Goal: Task Accomplishment & Management: Manage account settings

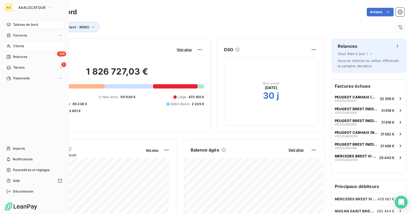
click at [15, 43] on div "Clients" at bounding box center [34, 46] width 60 height 9
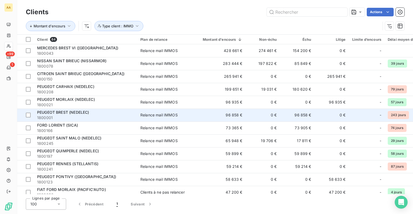
click at [150, 114] on div "Relance mail IMMOS" at bounding box center [158, 115] width 37 height 5
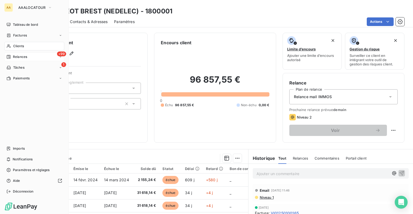
click at [18, 54] on div "+99 Relances" at bounding box center [34, 57] width 60 height 9
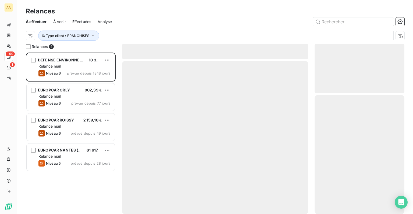
scroll to position [158, 85]
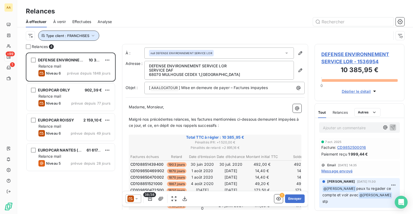
click at [91, 37] on icon "button" at bounding box center [92, 35] width 5 height 5
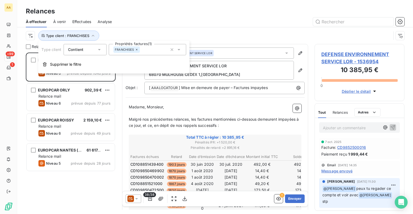
click at [138, 50] on icon at bounding box center [136, 49] width 3 height 3
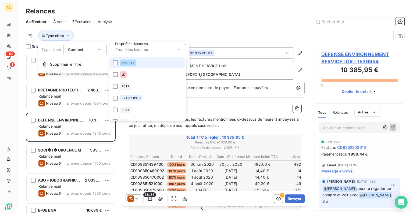
click at [132, 51] on input "text" at bounding box center [144, 49] width 63 height 5
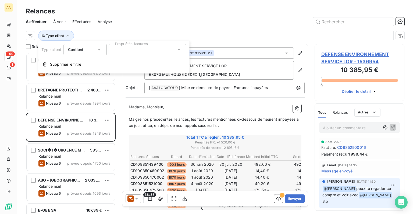
click at [142, 22] on div at bounding box center [261, 21] width 286 height 9
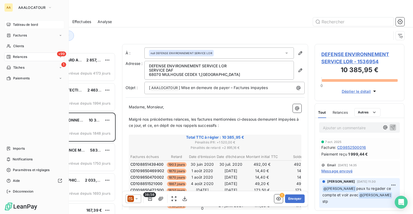
click at [12, 25] on div "Tableau de bord" at bounding box center [34, 24] width 60 height 9
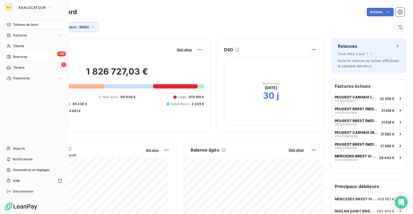
click at [20, 57] on span "Relances" at bounding box center [20, 57] width 14 height 5
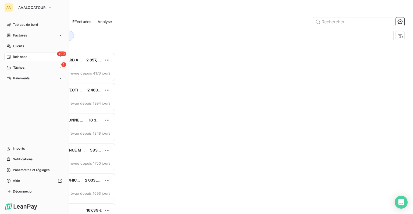
scroll to position [158, 85]
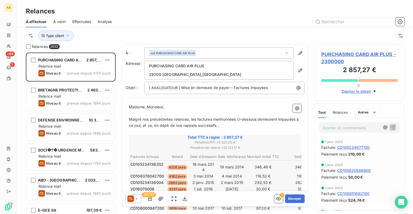
click at [81, 24] on div "Effectuées" at bounding box center [81, 21] width 19 height 11
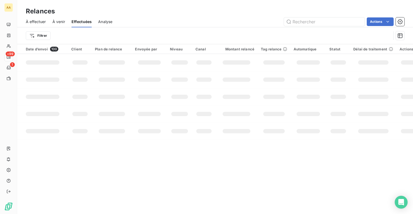
click at [32, 23] on span "À effectuer" at bounding box center [36, 21] width 20 height 5
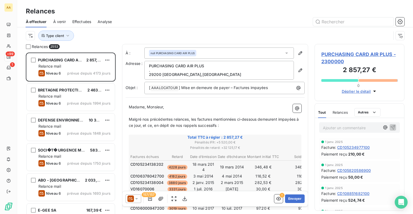
scroll to position [158, 85]
click at [67, 32] on button "Type client" at bounding box center [56, 36] width 36 height 10
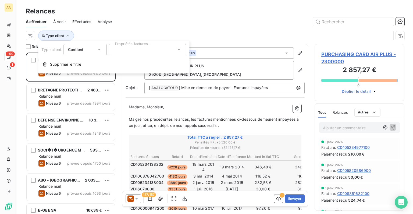
click at [124, 51] on div at bounding box center [147, 49] width 77 height 11
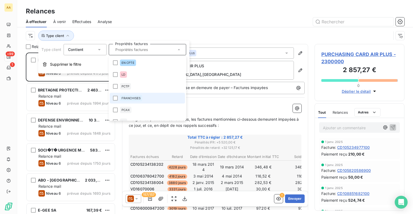
scroll to position [27, 0]
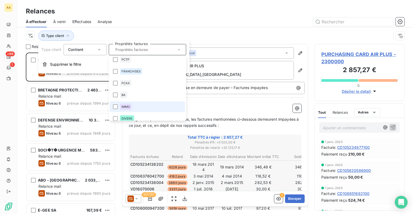
click at [128, 106] on span "IMMO" at bounding box center [125, 106] width 9 height 3
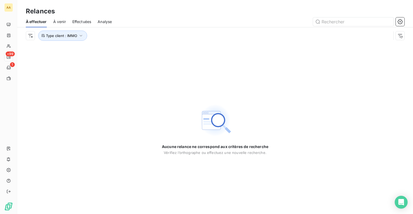
click at [165, 17] on div at bounding box center [261, 21] width 286 height 9
click at [57, 25] on div "À venir" at bounding box center [59, 21] width 13 height 11
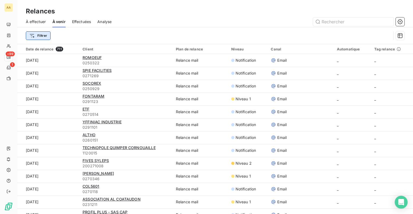
click at [46, 37] on html "AA +99 1 Relances À effectuer À venir Effectuées Analyse Filtrer Date de relanc…" at bounding box center [206, 107] width 413 height 214
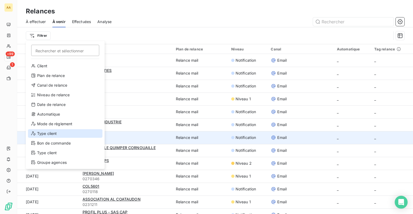
click at [52, 133] on div "Type client" at bounding box center [65, 134] width 74 height 9
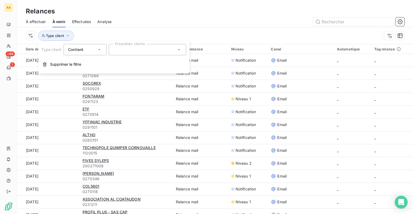
click at [133, 54] on div at bounding box center [147, 49] width 77 height 11
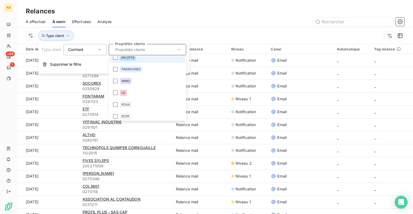
scroll to position [161, 0]
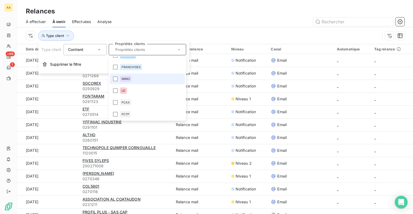
click at [127, 81] on div "IMMO" at bounding box center [126, 79] width 12 height 6
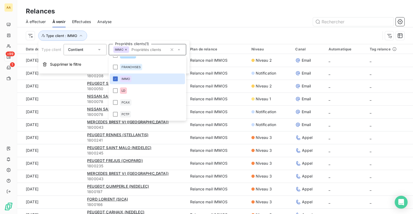
click at [188, 17] on div "À effectuer À venir Effectuées Analyse" at bounding box center [215, 21] width 396 height 11
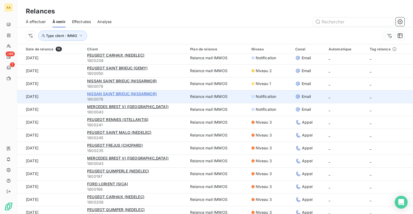
scroll to position [0, 0]
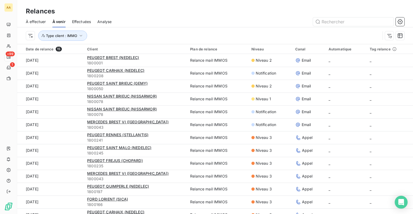
click at [88, 23] on span "Effectuées" at bounding box center [81, 21] width 19 height 5
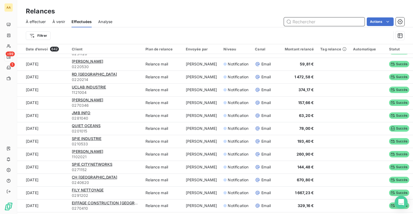
scroll to position [322, 0]
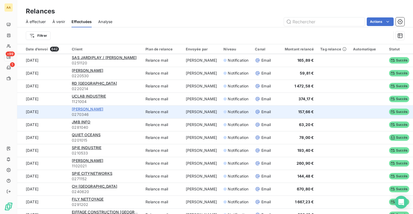
click at [102, 109] on span "LEROY MERLIN BREST" at bounding box center [87, 109] width 31 height 5
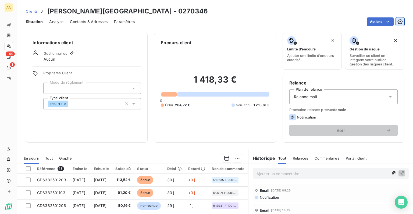
click at [401, 23] on icon "button" at bounding box center [399, 21] width 5 height 5
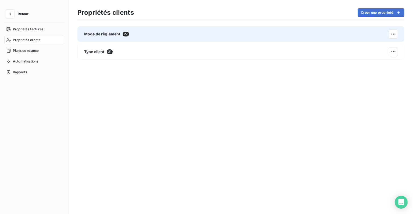
drag, startPoint x: 331, startPoint y: 35, endPoint x: 327, endPoint y: 37, distance: 4.6
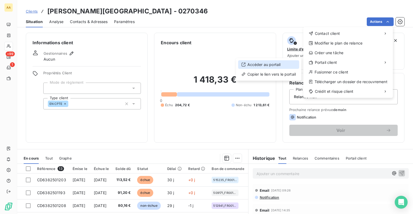
click at [269, 66] on div "Accéder au portail" at bounding box center [268, 64] width 61 height 9
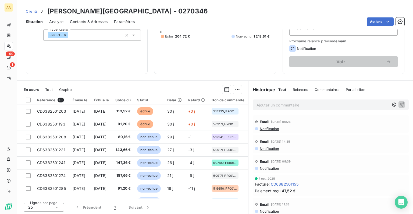
scroll to position [42, 0]
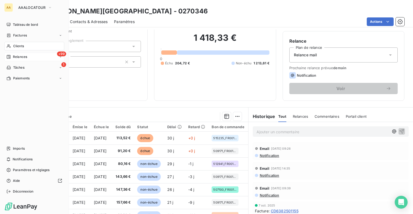
click at [19, 60] on div "+99 Relances" at bounding box center [34, 57] width 60 height 9
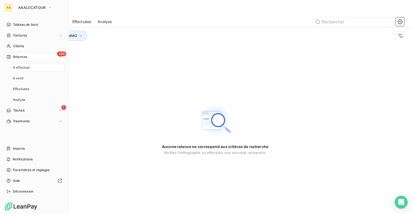
click at [21, 60] on div "+99 Relances" at bounding box center [34, 57] width 60 height 9
click at [21, 67] on span "Tâches" at bounding box center [18, 67] width 11 height 5
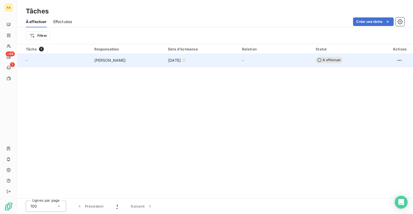
click at [174, 62] on span "3 oct. 2025" at bounding box center [174, 60] width 13 height 5
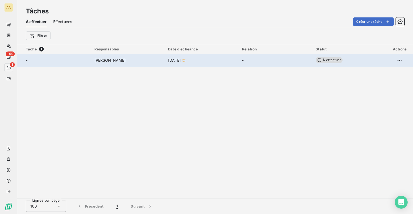
type input "03/10/2025"
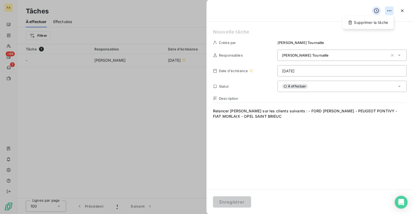
click at [389, 14] on html "AA +99 1 Tâches À effectuer Effectuées Créer une tâche Filtrer Tâche 1 Responsa…" at bounding box center [206, 107] width 413 height 214
click at [381, 21] on div "Supprimer la tâche" at bounding box center [367, 22] width 46 height 9
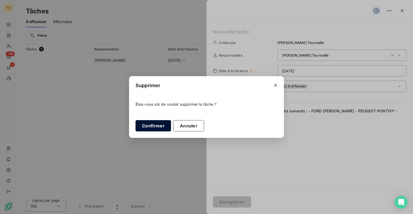
click at [156, 127] on button "Confirmer" at bounding box center [152, 125] width 35 height 11
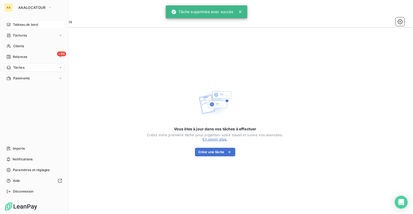
click at [28, 23] on span "Tableau de bord" at bounding box center [25, 24] width 25 height 5
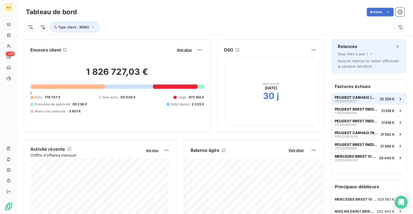
scroll to position [54, 0]
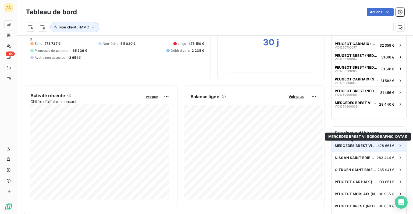
click at [350, 144] on span "MERCEDES BREST VI (EDO)" at bounding box center [356, 146] width 43 height 4
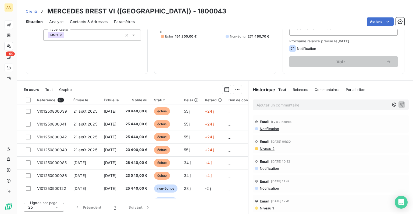
click at [32, 9] on link "Clients" at bounding box center [32, 11] width 12 height 5
